Goal: Navigation & Orientation: Find specific page/section

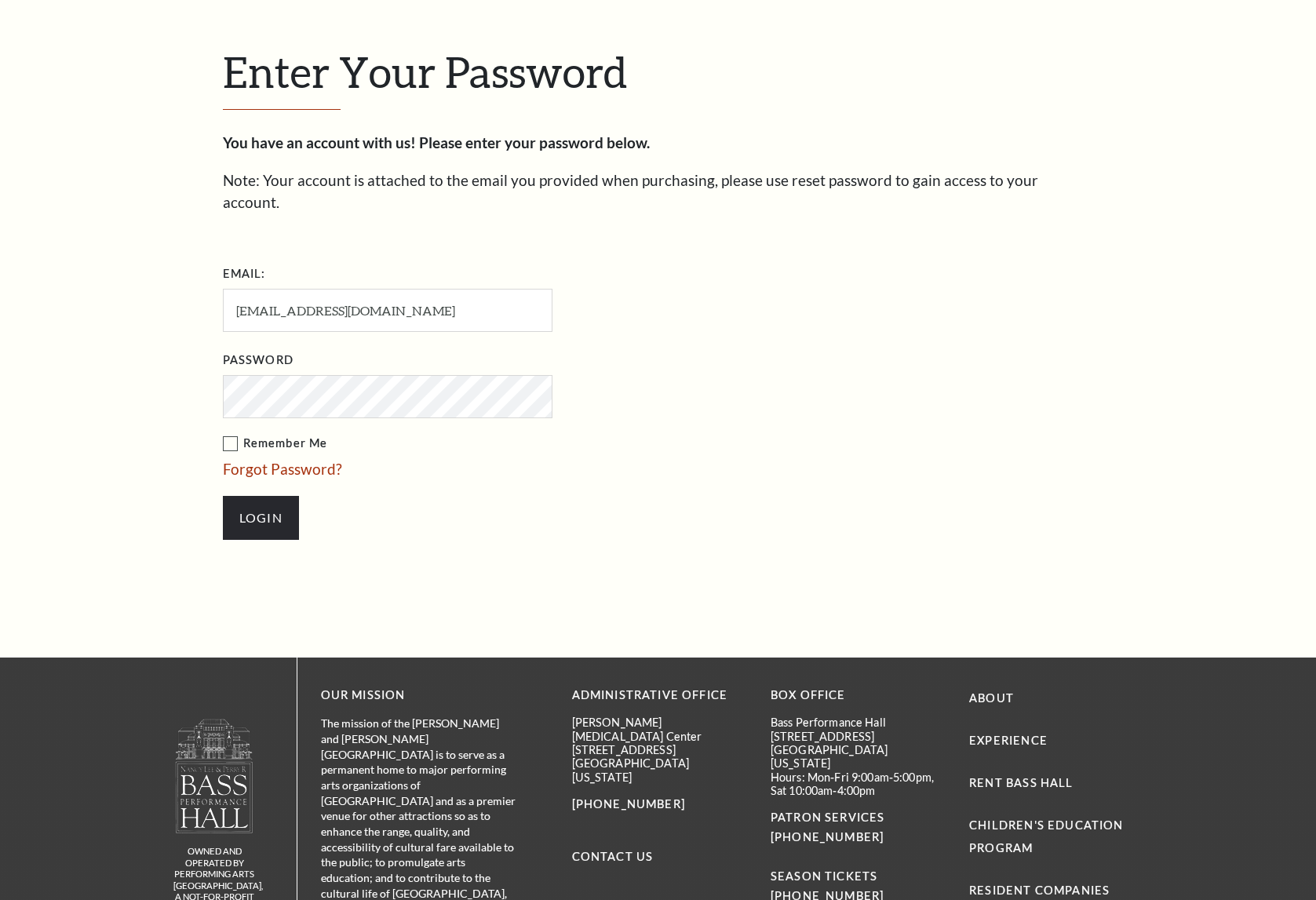
scroll to position [505, 0]
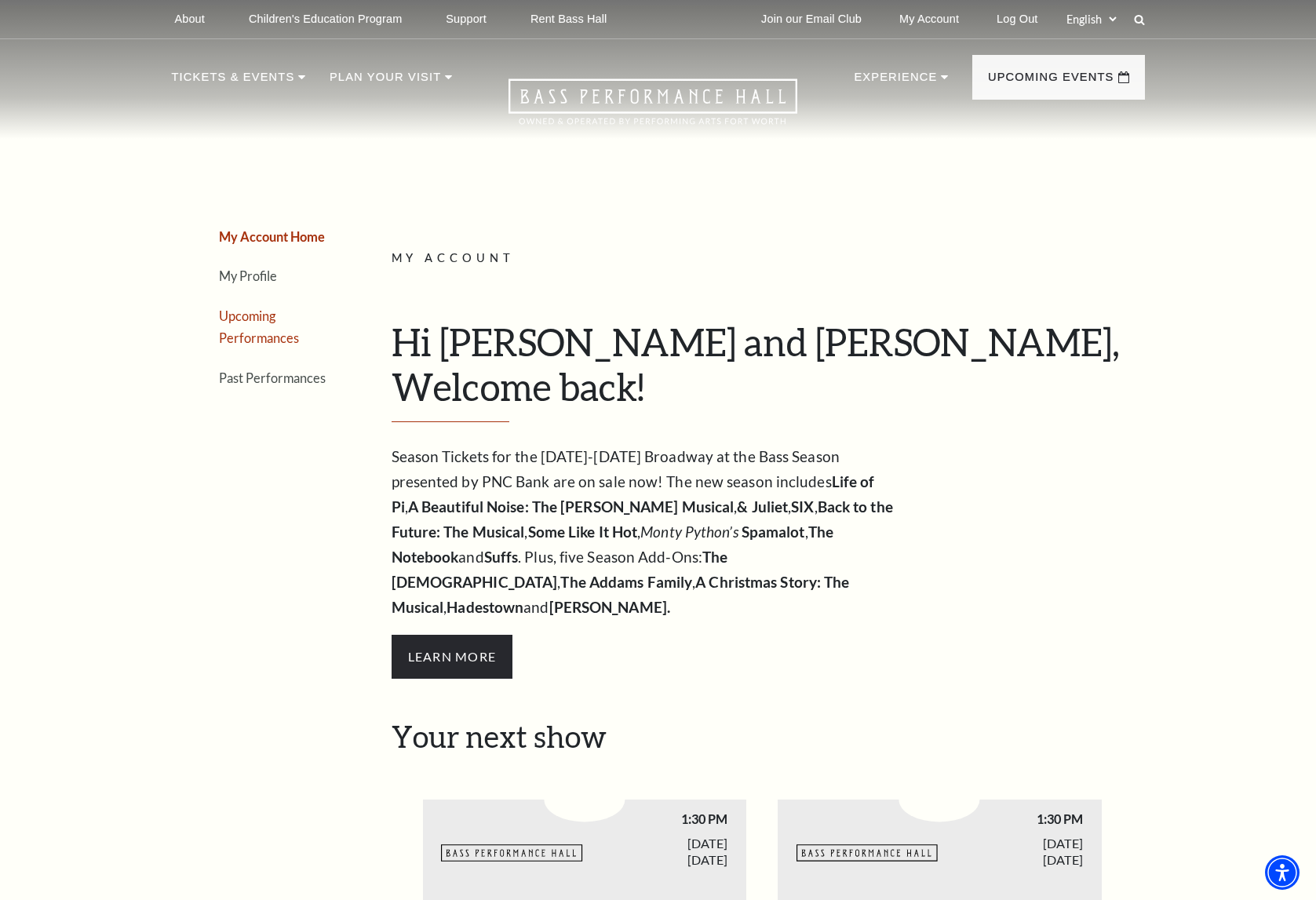
click at [245, 318] on link "Upcoming Performances" at bounding box center [258, 327] width 80 height 38
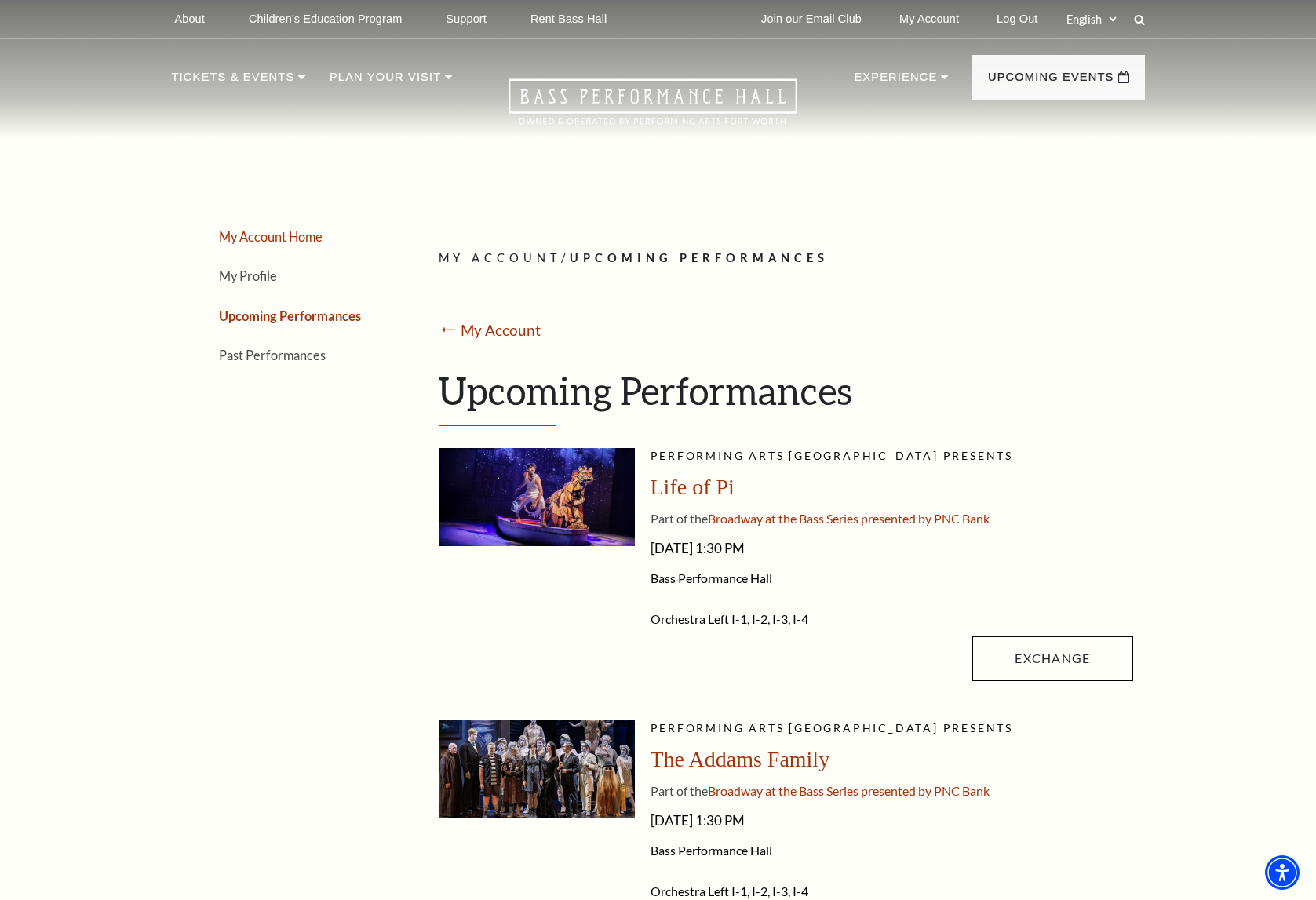
click at [277, 239] on link "My Account Home" at bounding box center [270, 236] width 103 height 15
